Goal: Information Seeking & Learning: Find contact information

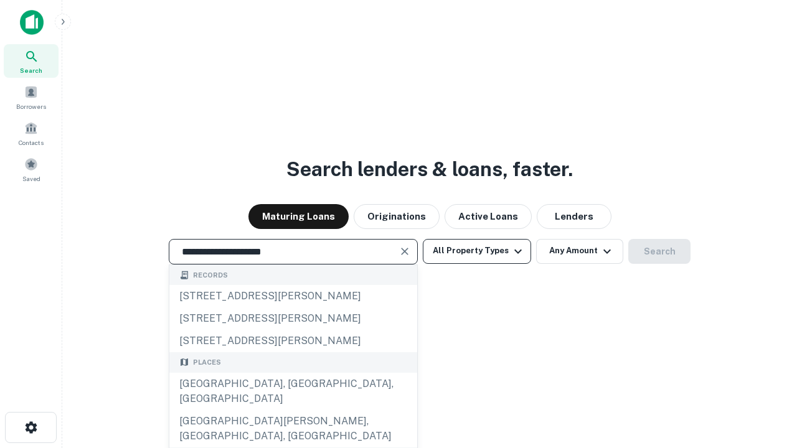
click at [292, 410] on div "Santa Monica, CA, USA" at bounding box center [293, 391] width 248 height 37
click at [477, 251] on button "All Property Types" at bounding box center [477, 251] width 108 height 25
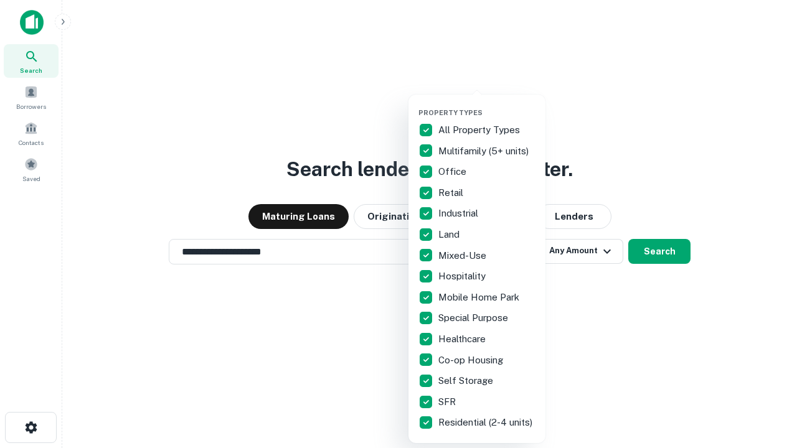
type input "**********"
click at [487, 105] on button "button" at bounding box center [486, 105] width 137 height 1
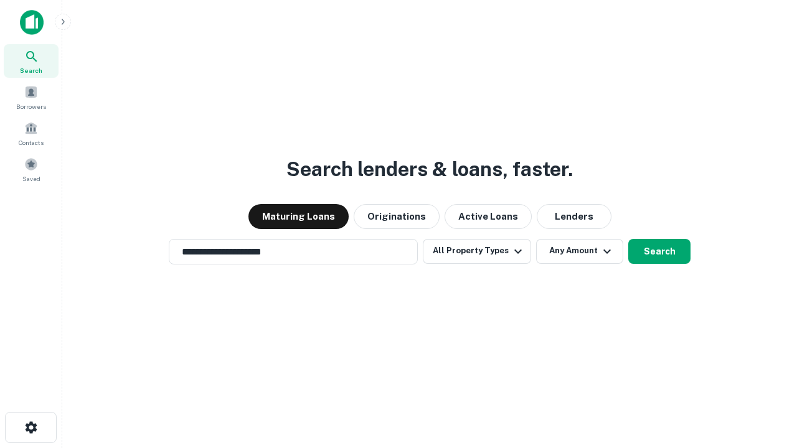
scroll to position [19, 0]
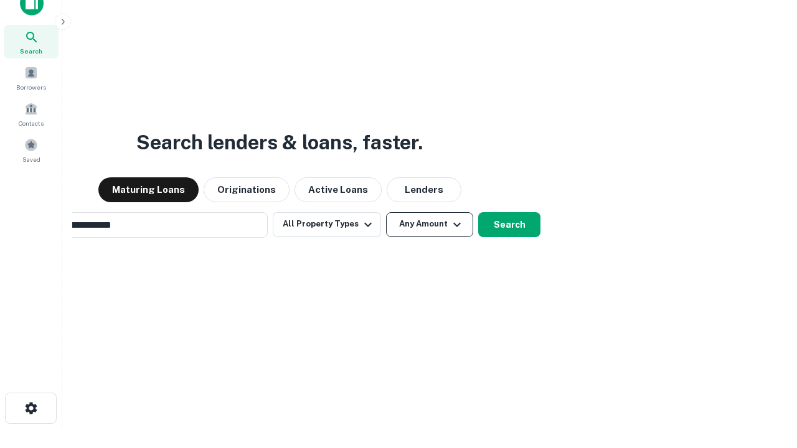
click at [386, 212] on button "Any Amount" at bounding box center [429, 224] width 87 height 25
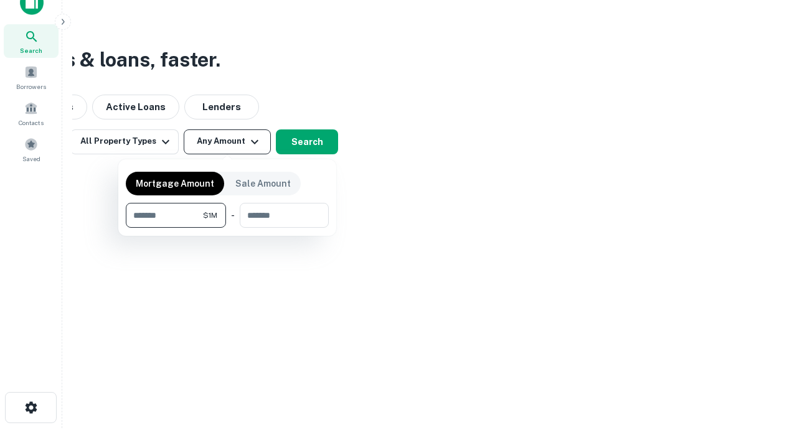
type input "*******"
click at [227, 228] on button "button" at bounding box center [227, 228] width 203 height 1
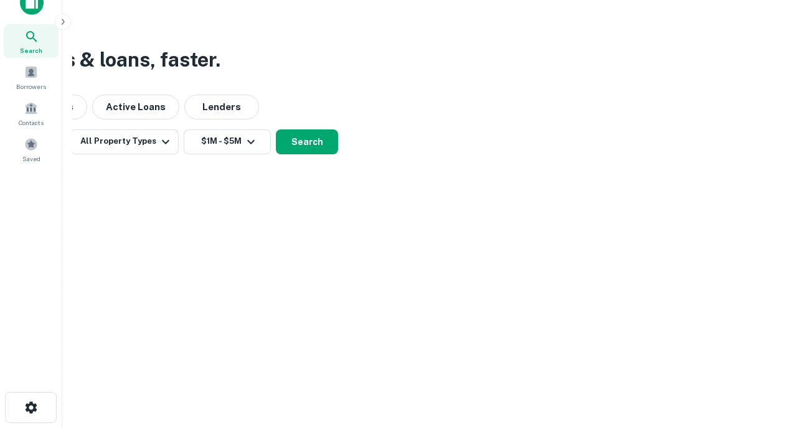
scroll to position [19, 0]
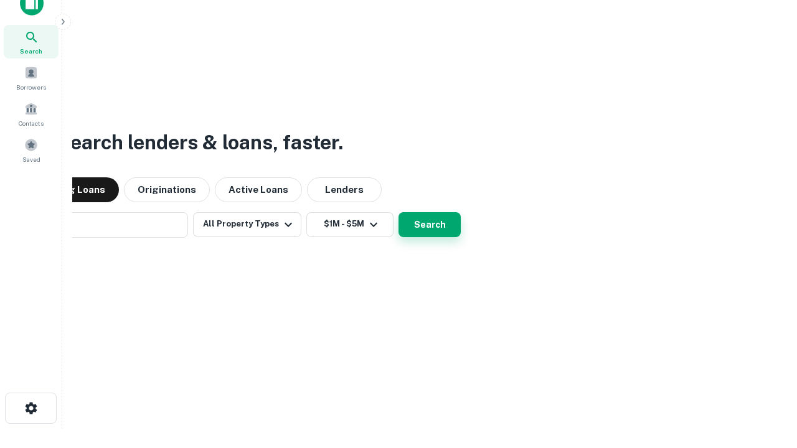
click at [398, 212] on button "Search" at bounding box center [429, 224] width 62 height 25
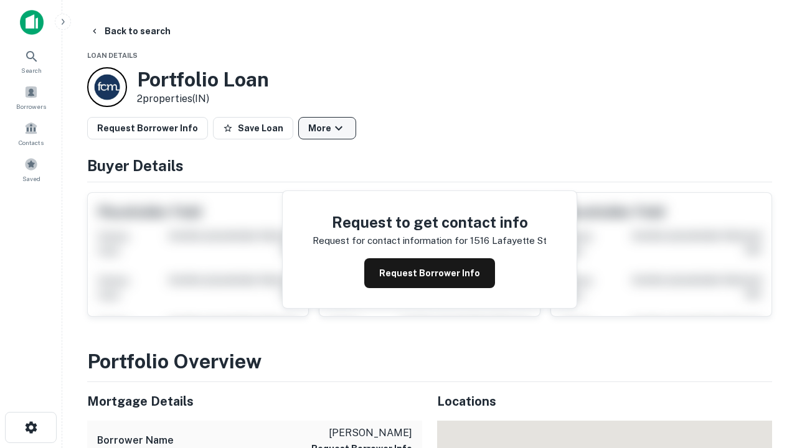
click at [327, 128] on button "More" at bounding box center [327, 128] width 58 height 22
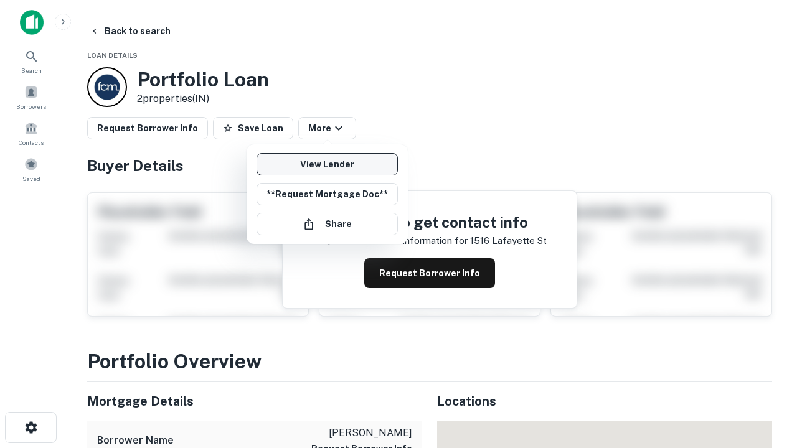
click at [327, 164] on link "View Lender" at bounding box center [326, 164] width 141 height 22
